Goal: Obtain resource: Download file/media

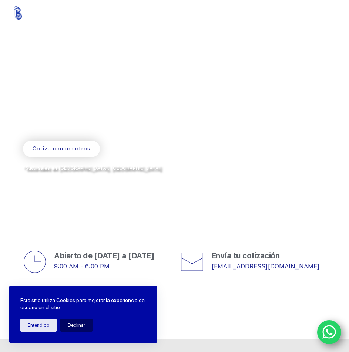
click at [335, 15] on rect "Menu" at bounding box center [331, 15] width 7 height 1
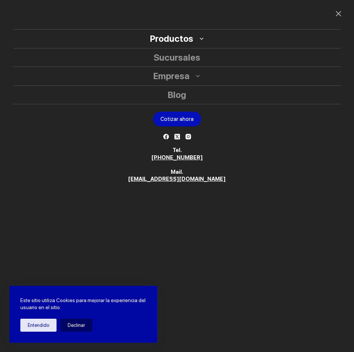
click at [192, 40] on link "Productos" at bounding box center [171, 39] width 43 height 18
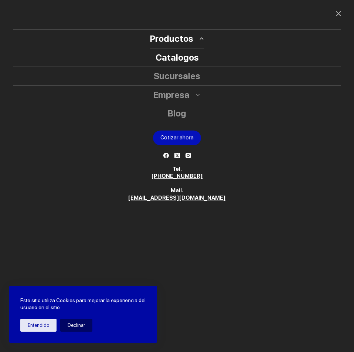
click at [189, 57] on link "Catalogos" at bounding box center [177, 57] width 328 height 18
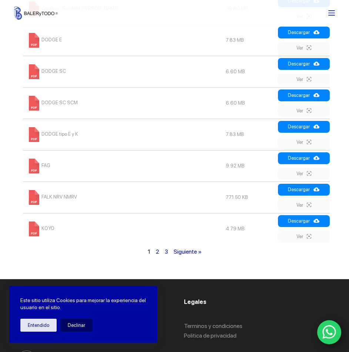
scroll to position [370, 0]
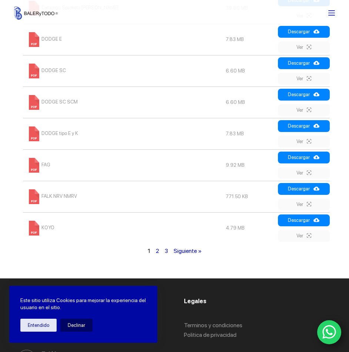
click at [156, 254] on link "2" at bounding box center [157, 250] width 3 height 7
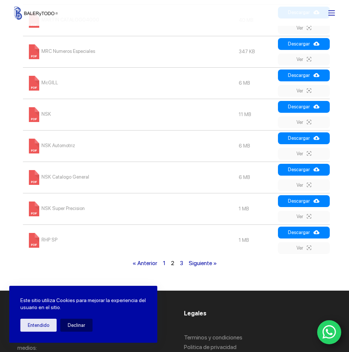
scroll to position [365, 0]
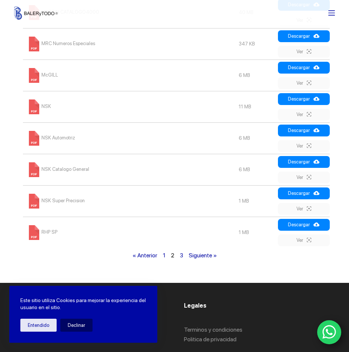
click at [181, 258] on link "3" at bounding box center [181, 255] width 3 height 7
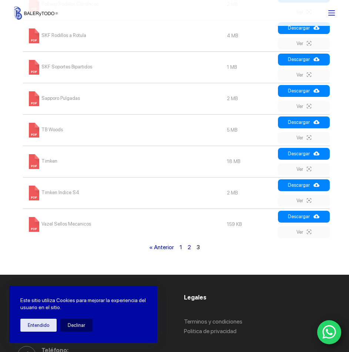
scroll to position [328, 0]
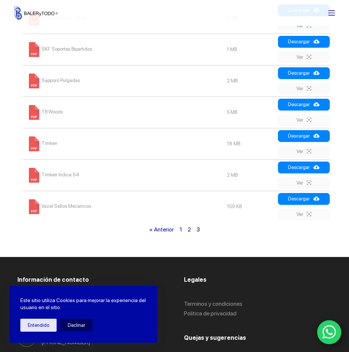
click at [51, 112] on link "TB Woods" at bounding box center [45, 112] width 36 height 6
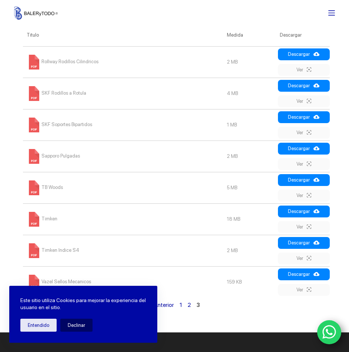
scroll to position [217, 0]
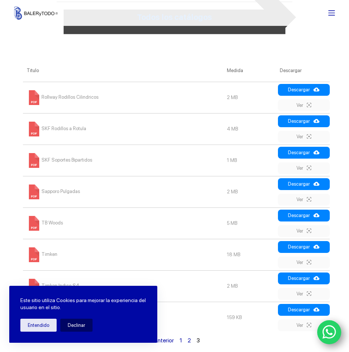
click at [76, 96] on link "Rollway Rodillos Cilindricos" at bounding box center [63, 97] width 72 height 6
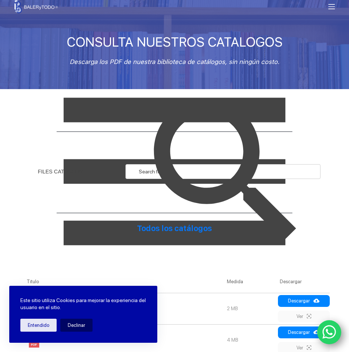
scroll to position [0, 0]
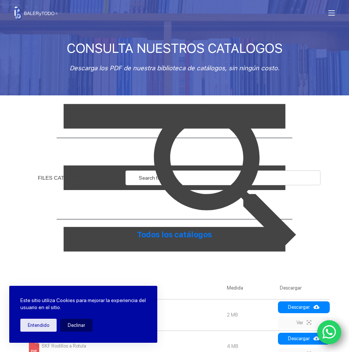
click at [150, 175] on img at bounding box center [226, 177] width 195 height 195
click at [219, 163] on img at bounding box center [226, 177] width 195 height 195
click at [184, 234] on img at bounding box center [226, 177] width 195 height 195
click at [284, 178] on img at bounding box center [226, 177] width 195 height 195
click at [165, 95] on img at bounding box center [226, 177] width 195 height 195
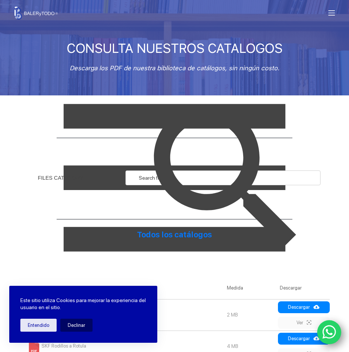
click at [198, 184] on img at bounding box center [226, 177] width 195 height 195
drag, startPoint x: 159, startPoint y: 180, endPoint x: 153, endPoint y: 180, distance: 5.6
click at [159, 180] on img at bounding box center [226, 177] width 195 height 195
drag, startPoint x: 148, startPoint y: 179, endPoint x: 157, endPoint y: 178, distance: 8.9
click at [147, 179] on img at bounding box center [226, 177] width 195 height 195
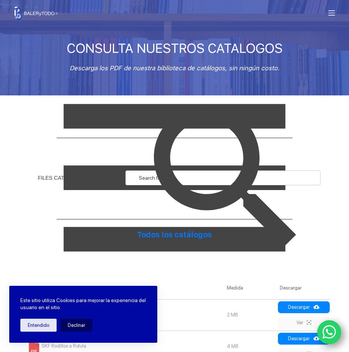
click at [193, 179] on img at bounding box center [226, 177] width 195 height 195
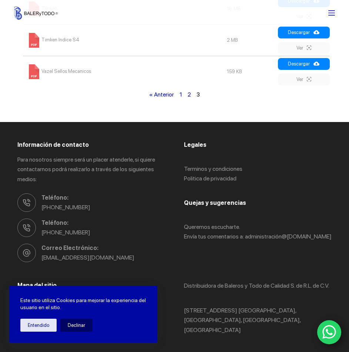
scroll to position [518, 0]
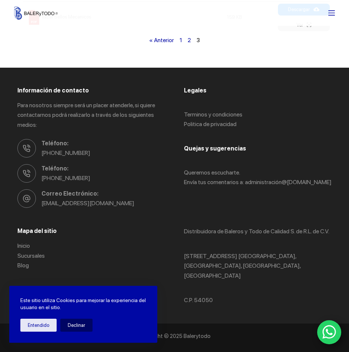
click at [182, 41] on div "« Anterior 1 2 3" at bounding box center [174, 40] width 314 height 11
click at [181, 41] on link "1" at bounding box center [180, 40] width 3 height 7
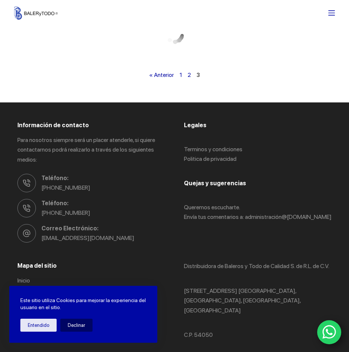
scroll to position [254, 0]
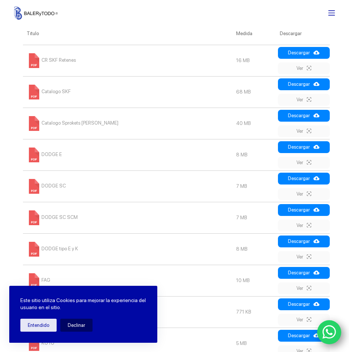
click at [48, 58] on link "CR SKF Retenes" at bounding box center [51, 60] width 49 height 6
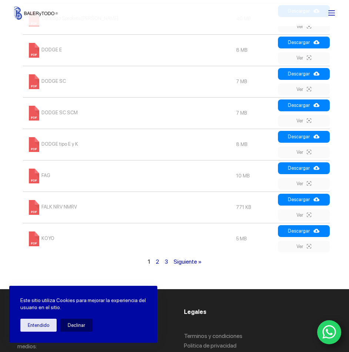
scroll to position [365, 0]
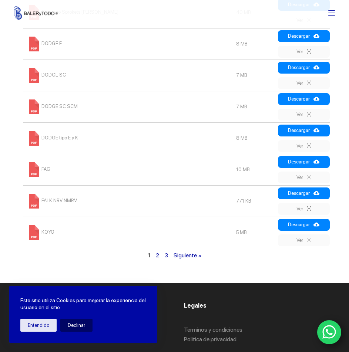
click at [55, 202] on link "FALK NRV NMRV" at bounding box center [52, 201] width 50 height 6
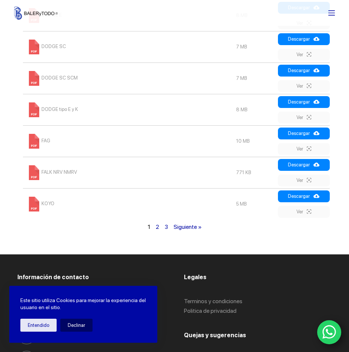
scroll to position [439, 0]
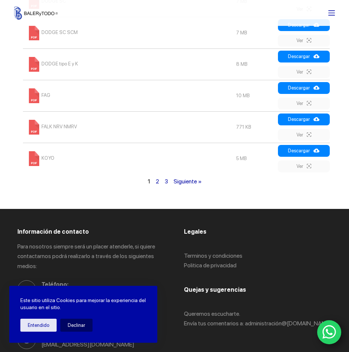
click at [148, 181] on span "1" at bounding box center [149, 181] width 3 height 7
click at [149, 183] on span "1" at bounding box center [149, 181] width 3 height 7
click at [148, 184] on span "1" at bounding box center [149, 181] width 3 height 7
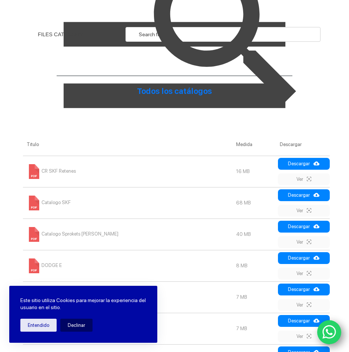
scroll to position [0, 0]
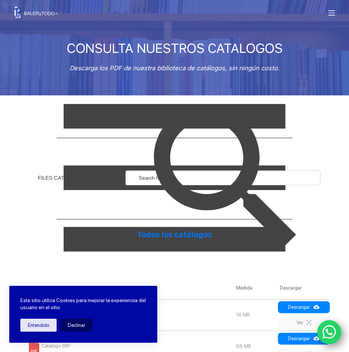
click at [335, 10] on icon "Menu" at bounding box center [331, 13] width 7 height 7
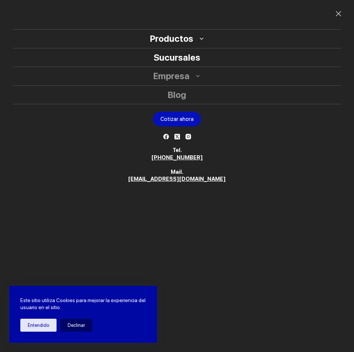
click at [179, 55] on link "Sucursales" at bounding box center [177, 57] width 328 height 18
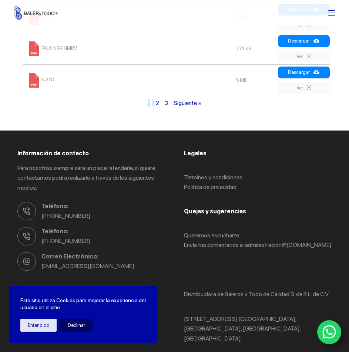
scroll to position [365, 0]
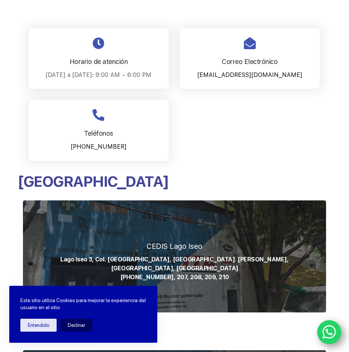
scroll to position [37, 0]
